Goal: Transaction & Acquisition: Purchase product/service

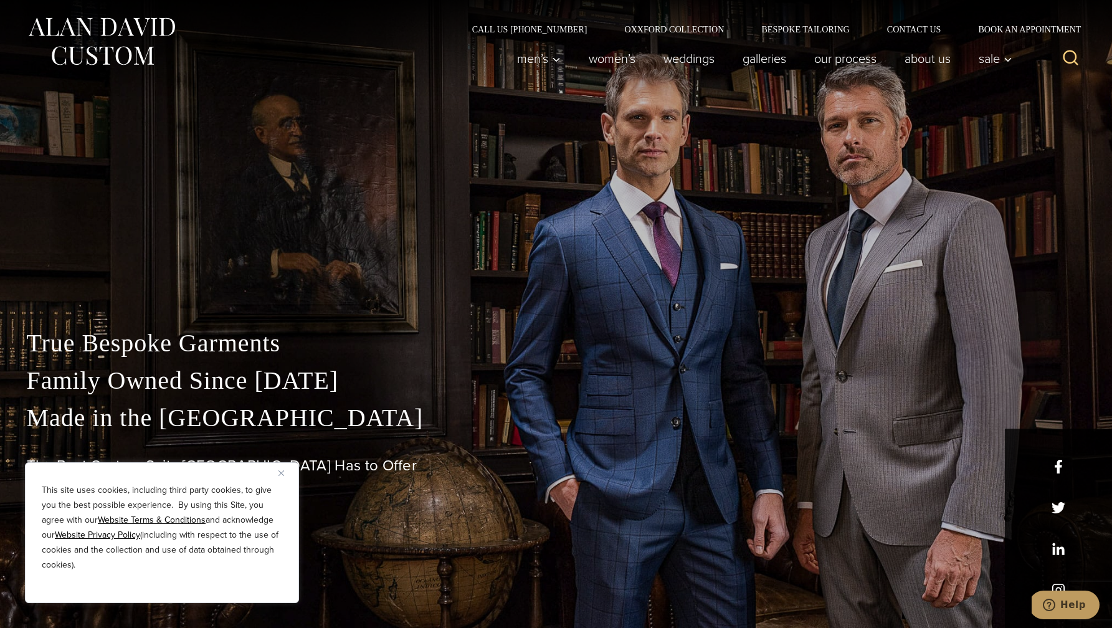
click at [282, 474] on img "Close" at bounding box center [282, 474] width 6 height 6
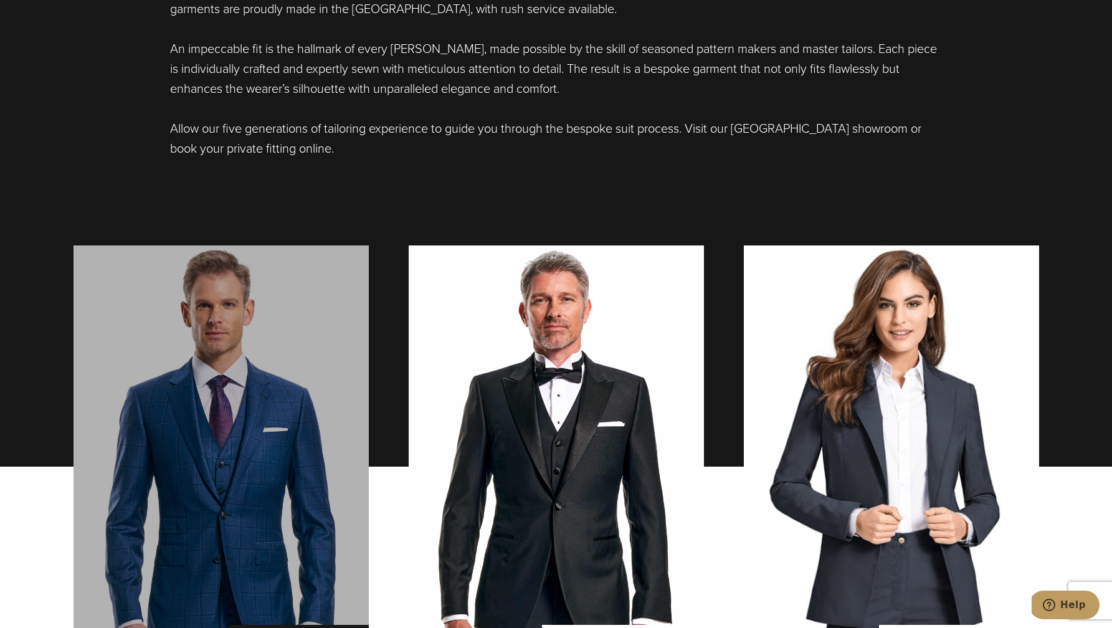
scroll to position [1082, 0]
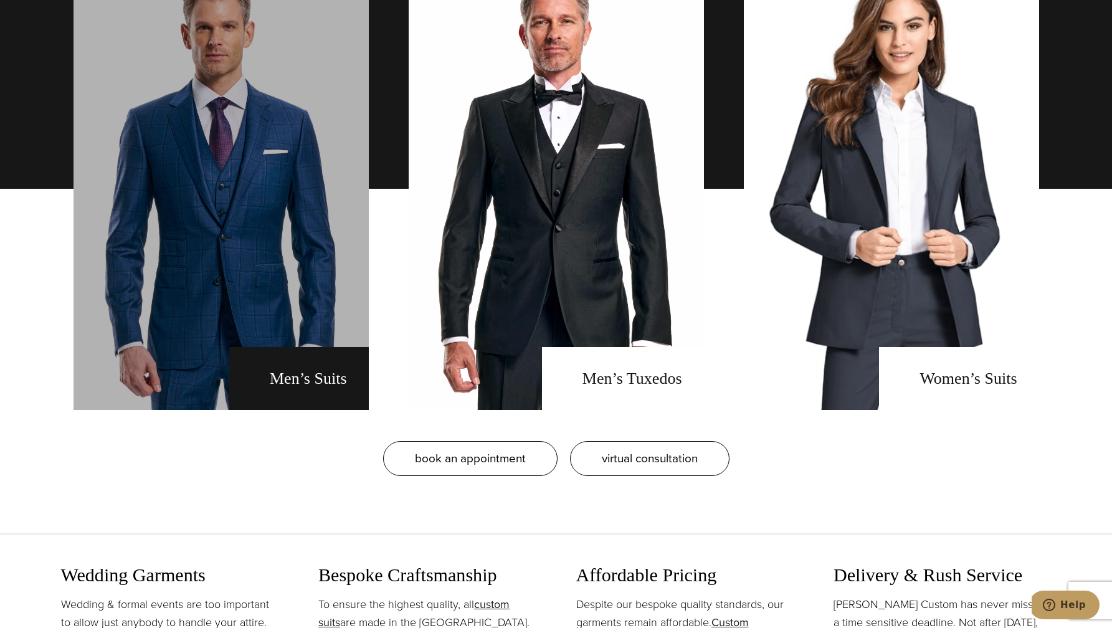
click at [236, 316] on link "men's suits" at bounding box center [221, 189] width 295 height 442
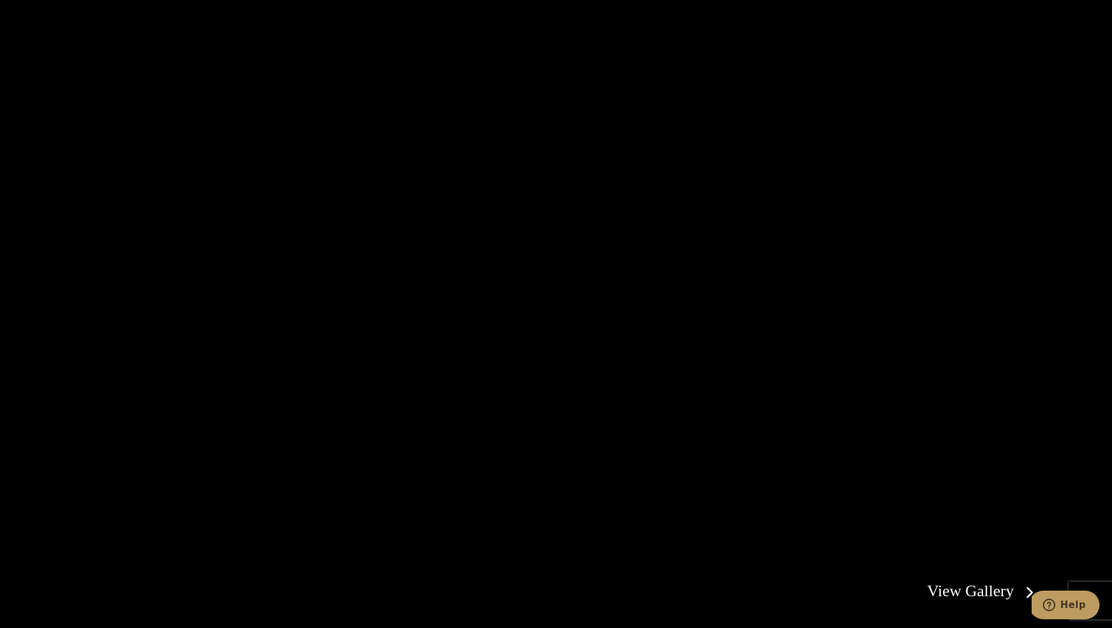
scroll to position [2588, 0]
